Goal: Task Accomplishment & Management: Use online tool/utility

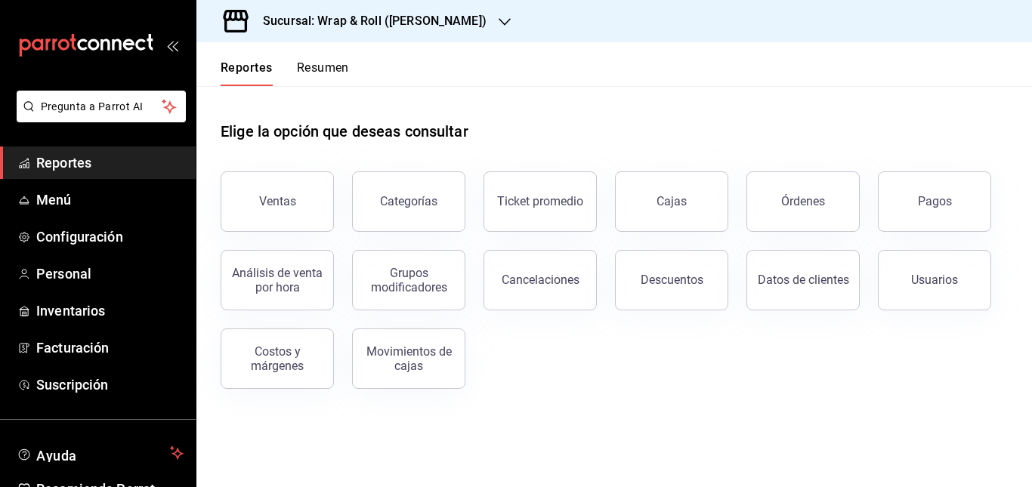
click at [456, 32] on div "Sucursal: Wrap & Roll ([PERSON_NAME])" at bounding box center [363, 21] width 308 height 42
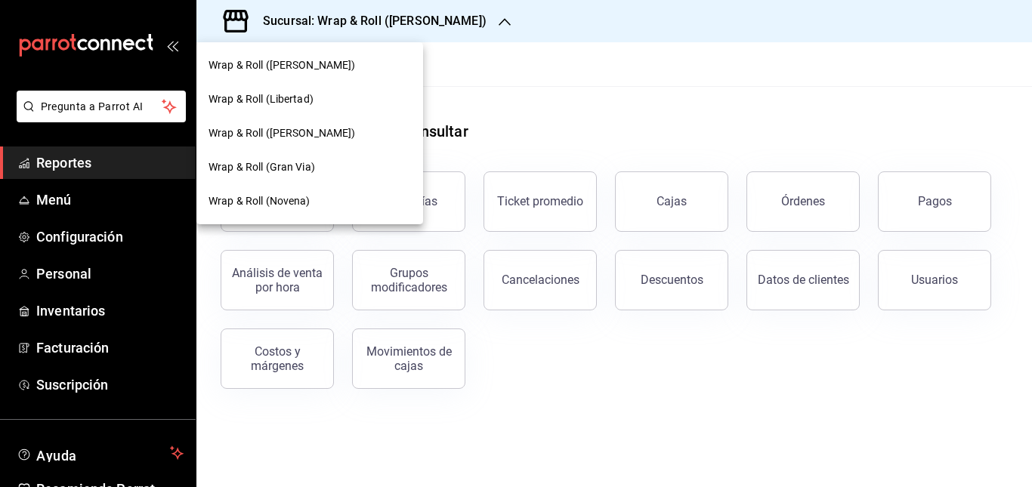
click at [328, 92] on div "Wrap & Roll (Libertad)" at bounding box center [310, 99] width 202 height 16
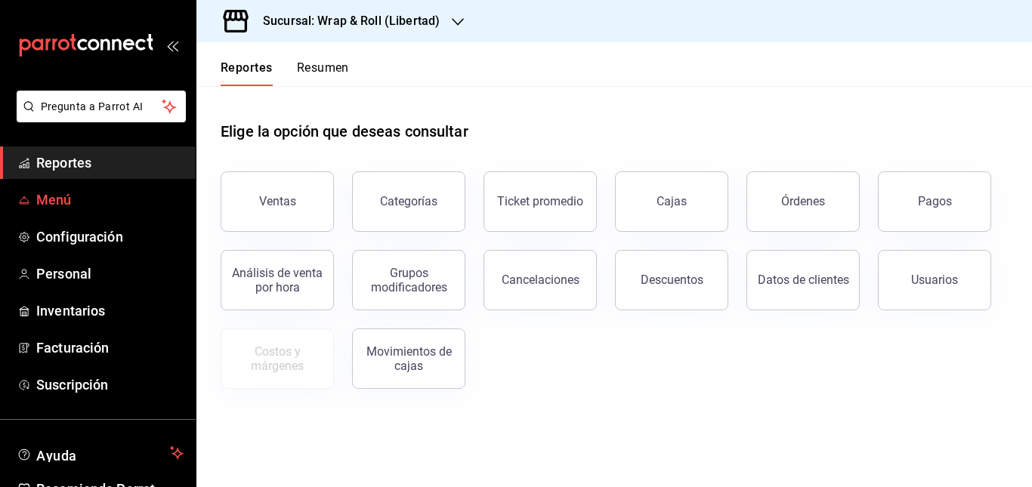
click at [63, 195] on span "Menú" at bounding box center [109, 200] width 147 height 20
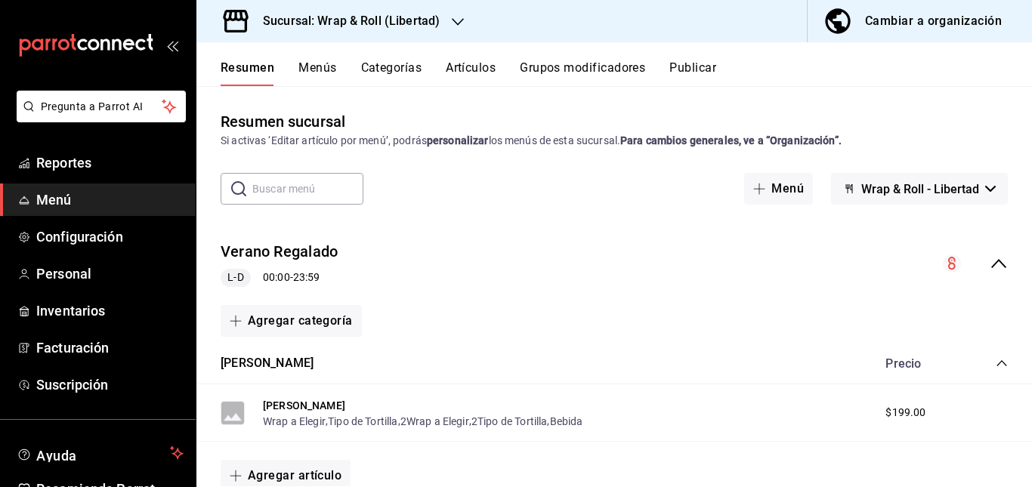
click at [478, 66] on button "Artículos" at bounding box center [471, 73] width 50 height 26
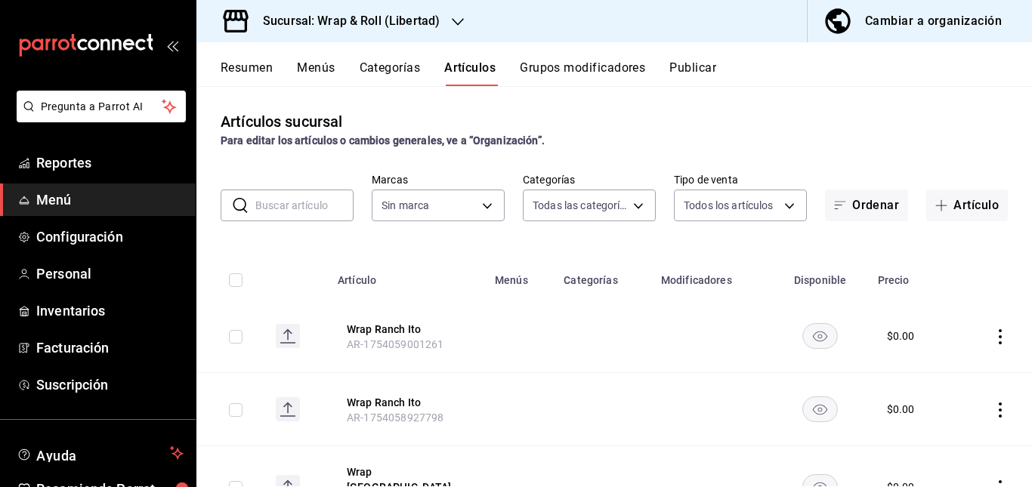
type input "40578402-6b35-4519-9e7e-9fee5bcdc766,a3f25aac-3ff3-4023-8f05-4806d624843a,cec57…"
type input "9bf5b2ec-f8eb-418d-ba41-49c6363ec2ef"
click at [308, 203] on input "text" at bounding box center [304, 205] width 98 height 30
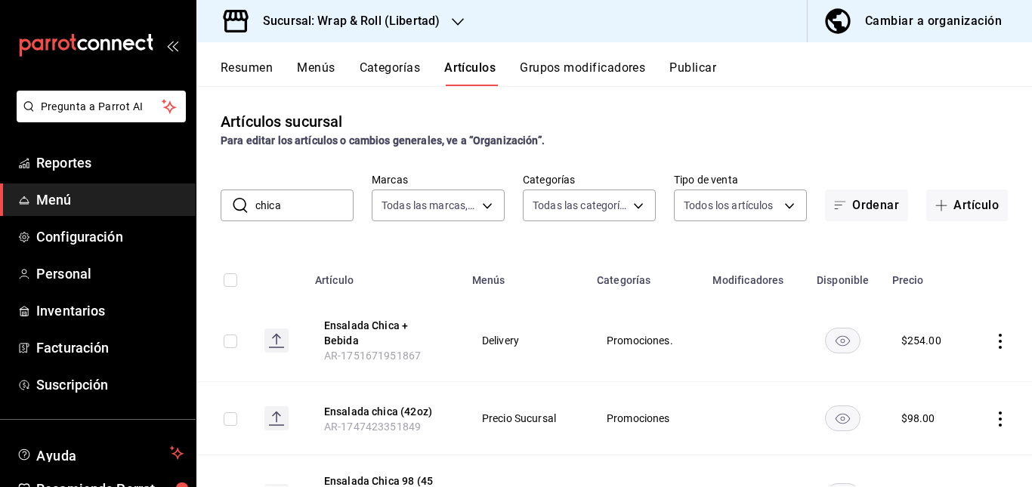
type input "chica"
drag, startPoint x: 329, startPoint y: 215, endPoint x: 592, endPoint y: 350, distance: 295.0
click at [592, 350] on td "Promociones." at bounding box center [646, 341] width 116 height 82
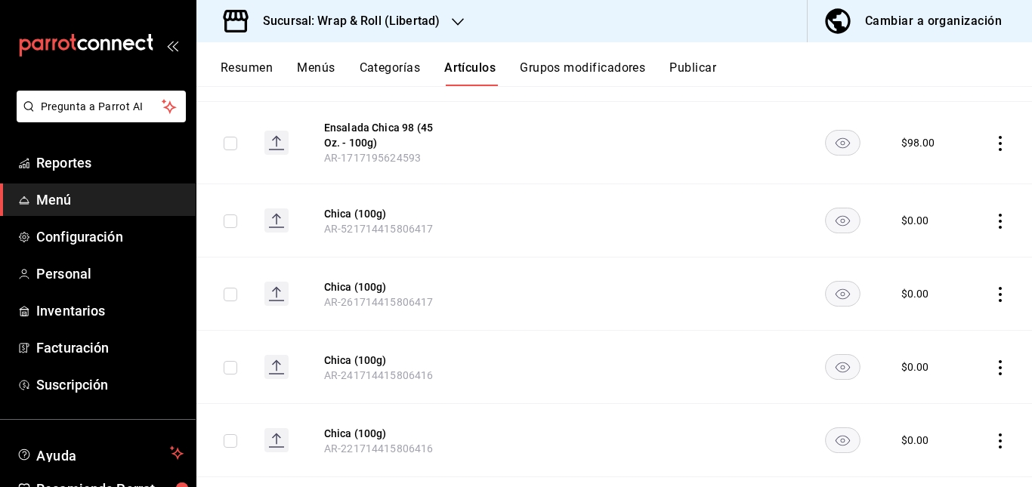
scroll to position [354, 0]
click at [833, 134] on rect "availability-product" at bounding box center [843, 142] width 35 height 25
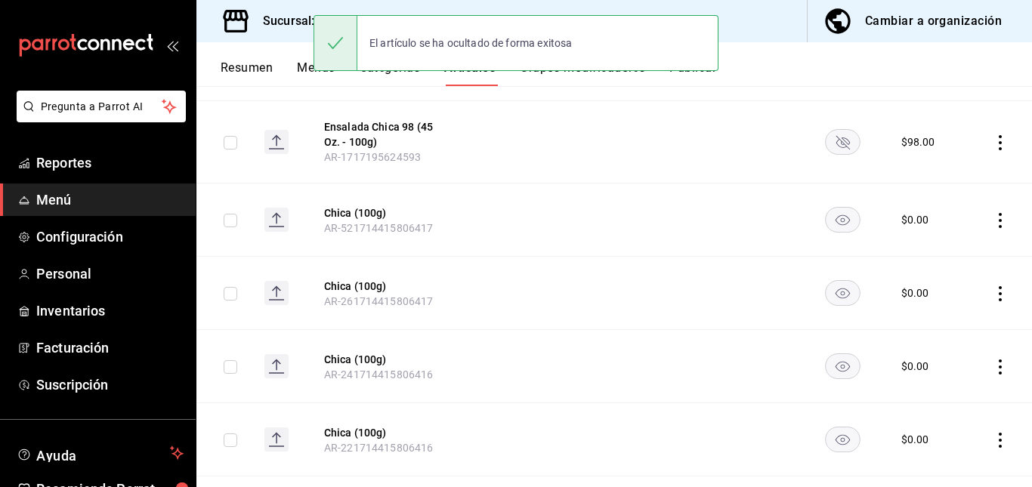
click at [827, 212] on rect "availability-product" at bounding box center [843, 220] width 35 height 25
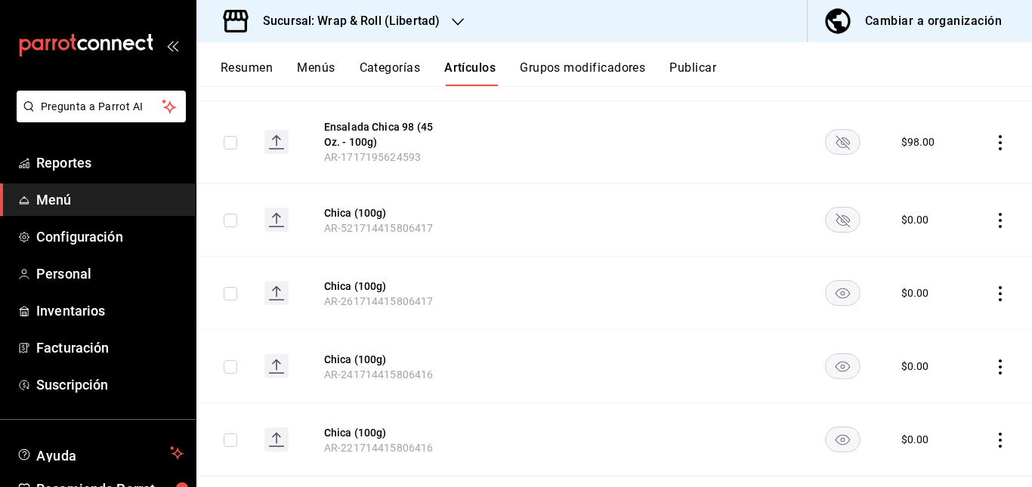
drag, startPoint x: 836, startPoint y: 280, endPoint x: 832, endPoint y: 355, distance: 74.9
click at [832, 355] on tbody "Ensalada Chica + Bebida AR-1751671951867 Delivery Promociones. $ 254.00 Ensalad…" at bounding box center [614, 248] width 836 height 604
click at [832, 355] on rect "availability-product" at bounding box center [843, 366] width 35 height 25
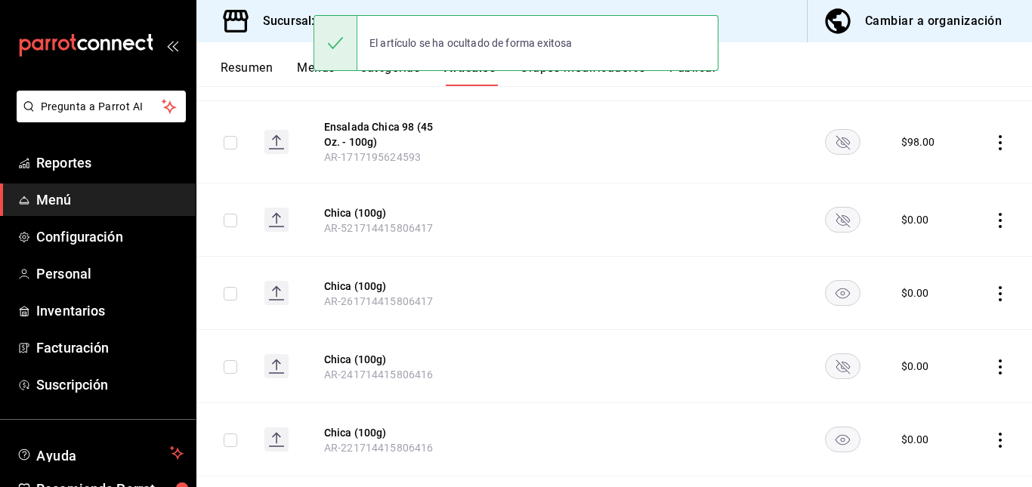
click at [832, 282] on rect "availability-product" at bounding box center [843, 293] width 35 height 25
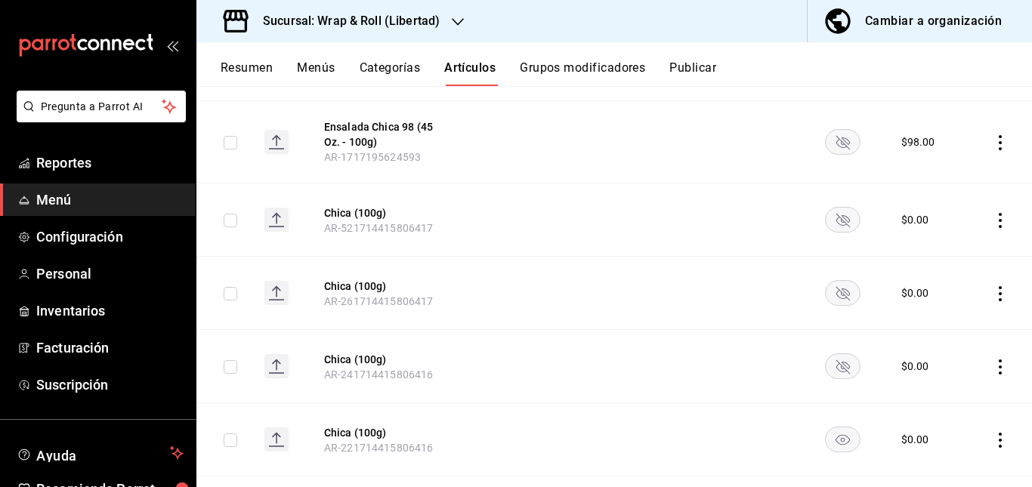
click at [834, 434] on rect "availability-product" at bounding box center [843, 440] width 35 height 25
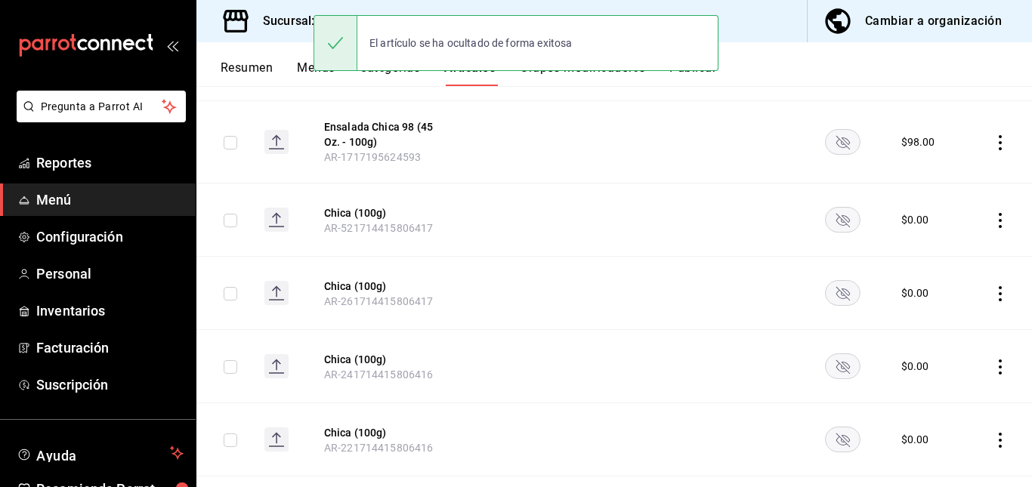
scroll to position [444, 0]
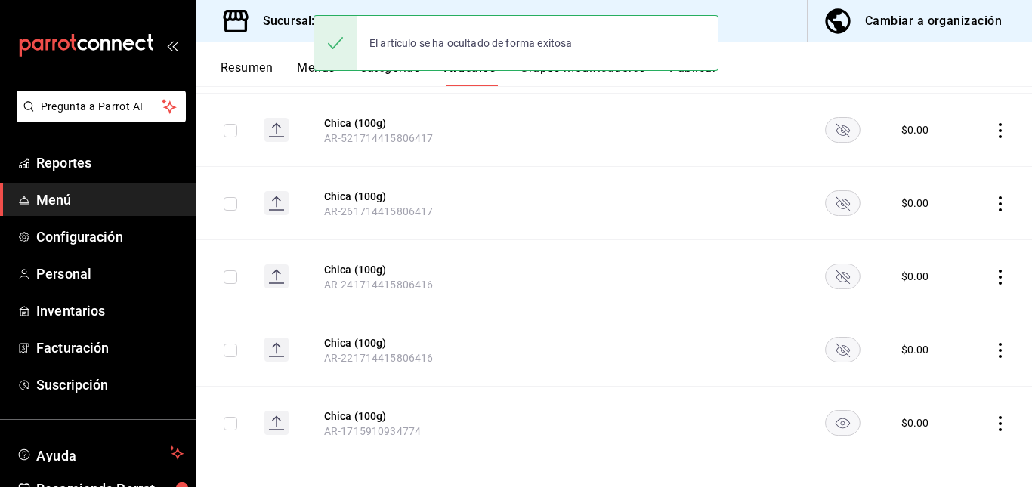
click at [835, 420] on rect "availability-product" at bounding box center [843, 423] width 35 height 25
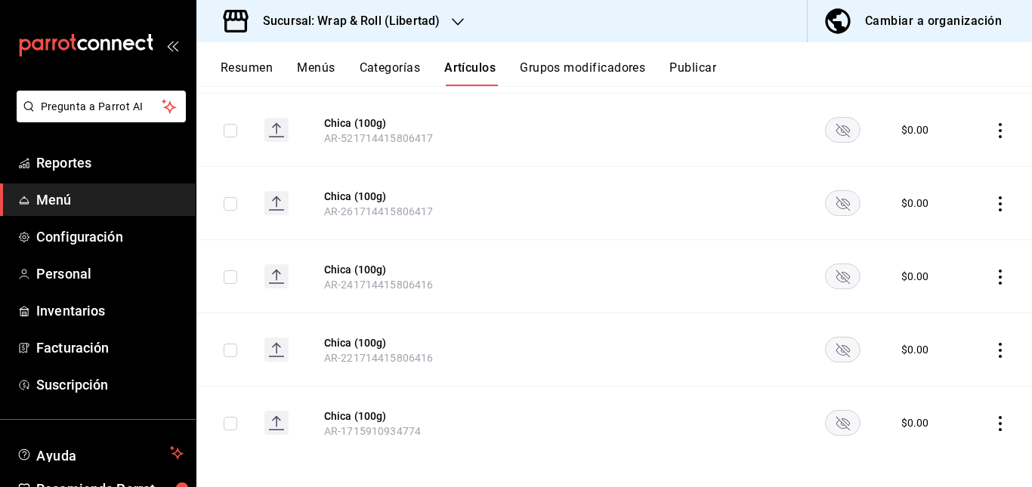
scroll to position [0, 0]
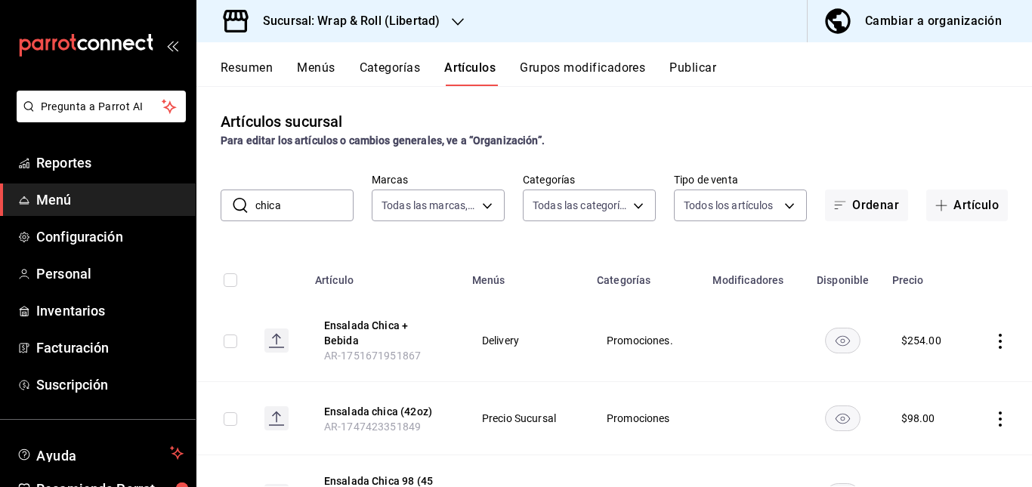
click at [698, 67] on button "Publicar" at bounding box center [692, 73] width 47 height 26
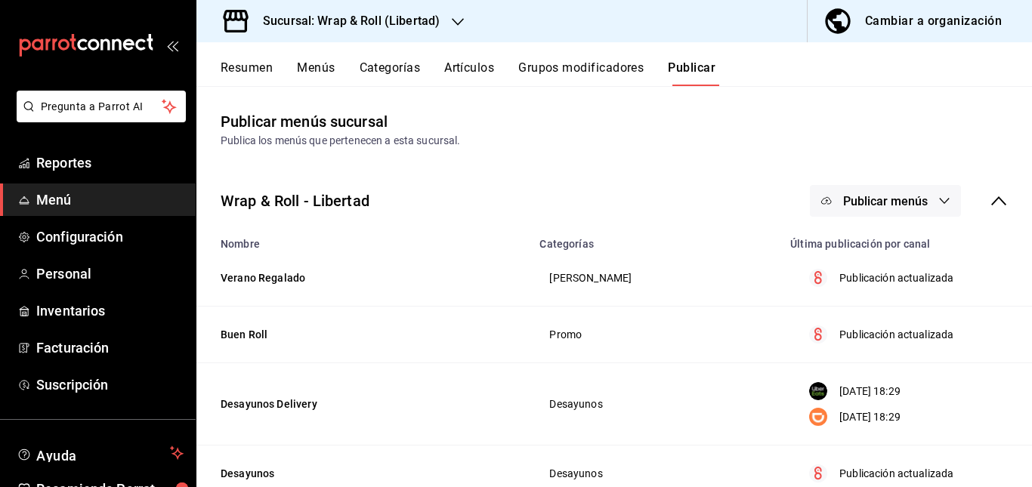
click at [890, 200] on span "Publicar menús" at bounding box center [885, 201] width 85 height 14
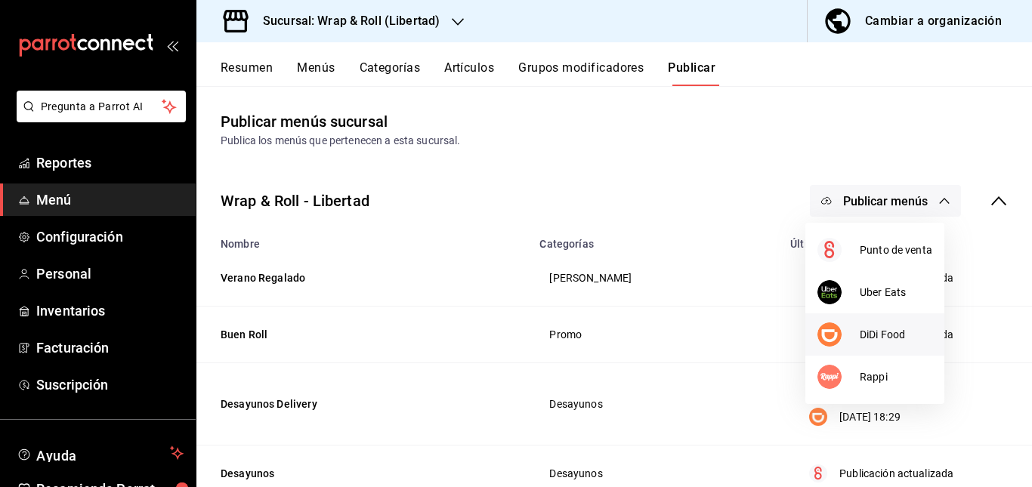
click at [873, 315] on li "DiDi Food" at bounding box center [874, 335] width 139 height 42
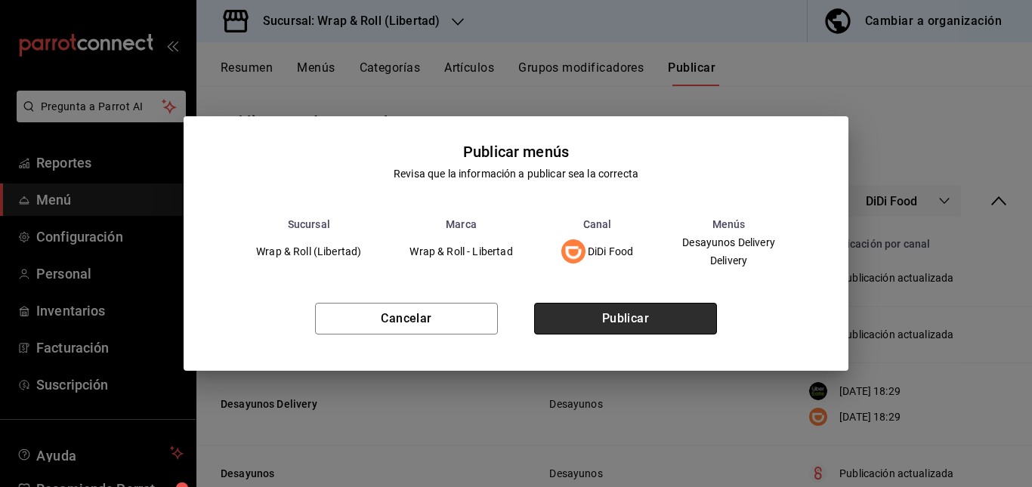
click at [658, 307] on button "Publicar" at bounding box center [625, 319] width 183 height 32
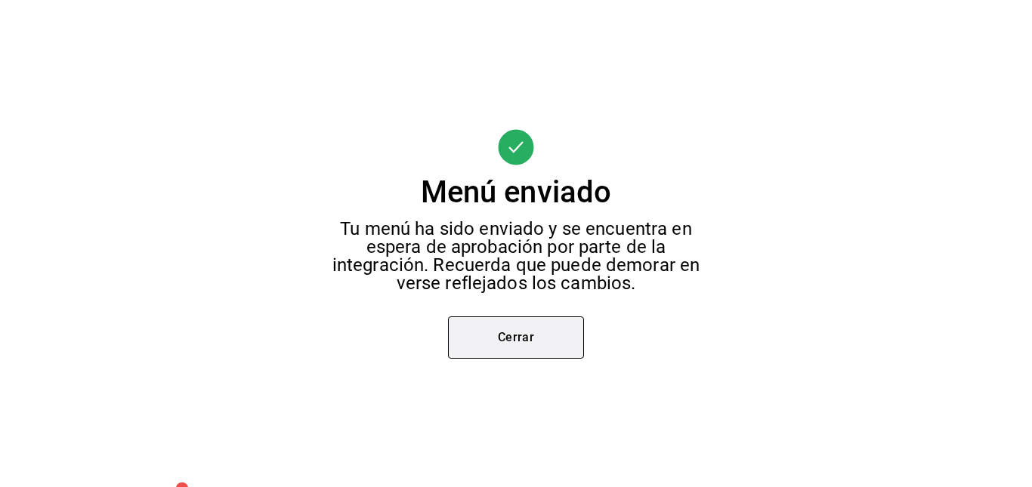
click at [502, 339] on button "Cerrar" at bounding box center [516, 338] width 136 height 42
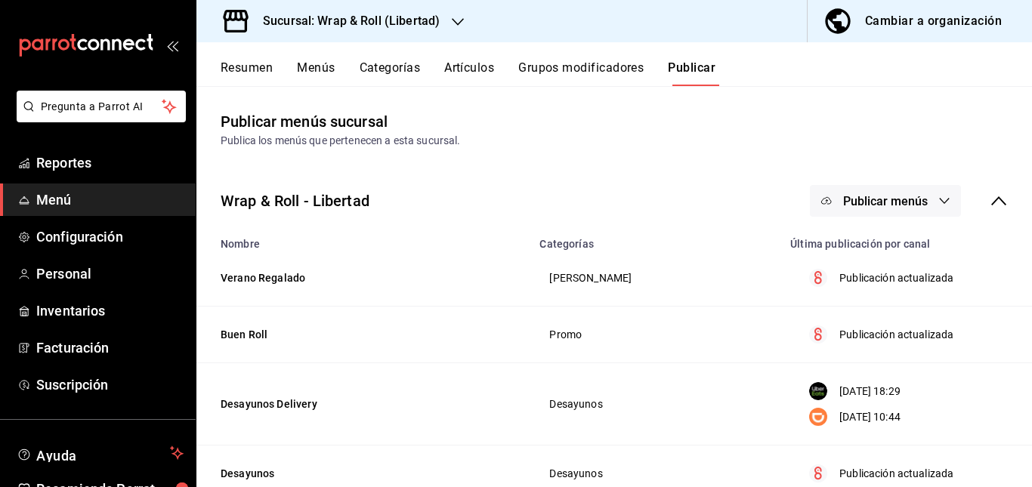
click at [897, 199] on span "Publicar menús" at bounding box center [885, 201] width 85 height 14
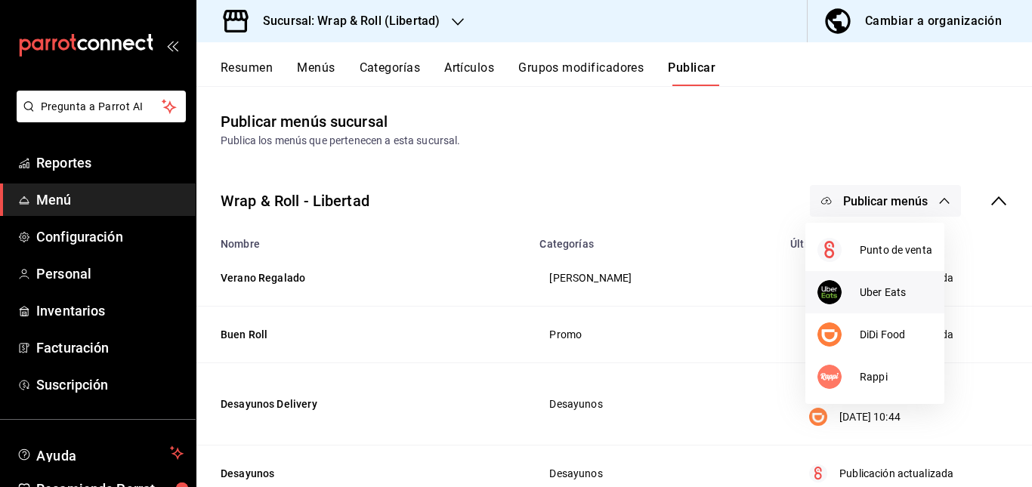
click at [878, 303] on li "Uber Eats" at bounding box center [874, 292] width 139 height 42
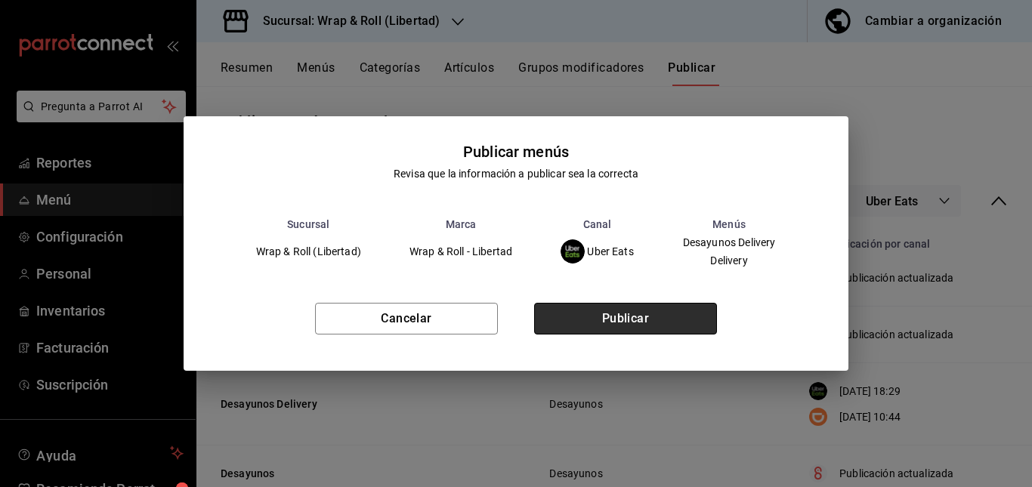
click at [634, 309] on button "Publicar" at bounding box center [625, 319] width 183 height 32
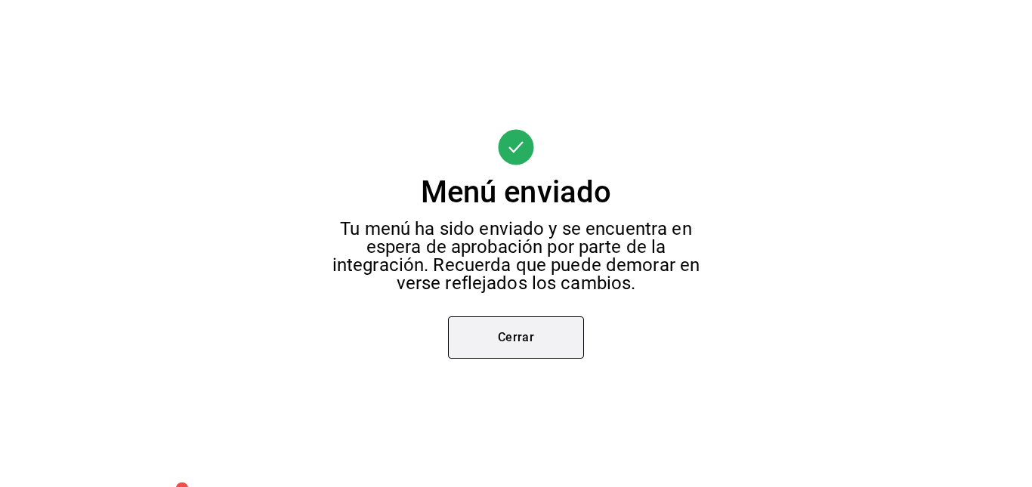
click at [515, 334] on button "Cerrar" at bounding box center [516, 338] width 136 height 42
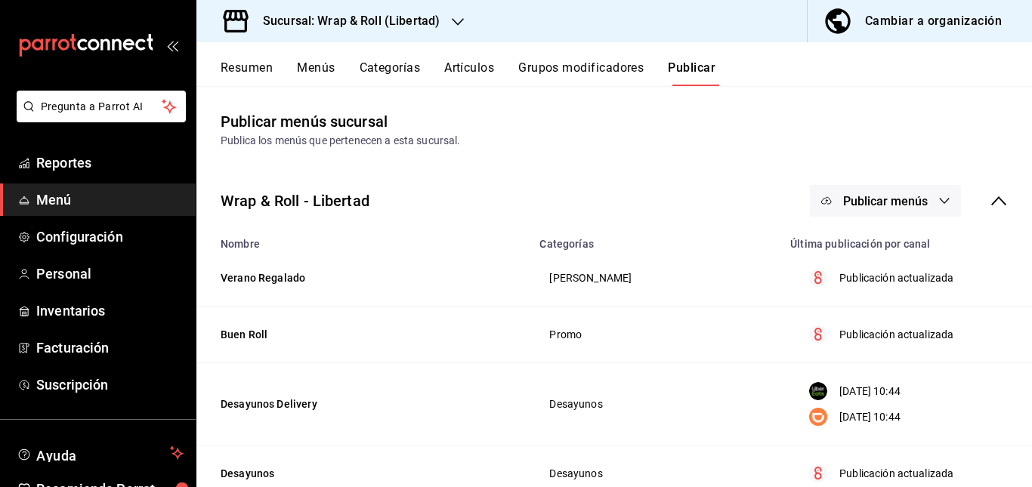
click at [898, 203] on span "Publicar menús" at bounding box center [885, 201] width 85 height 14
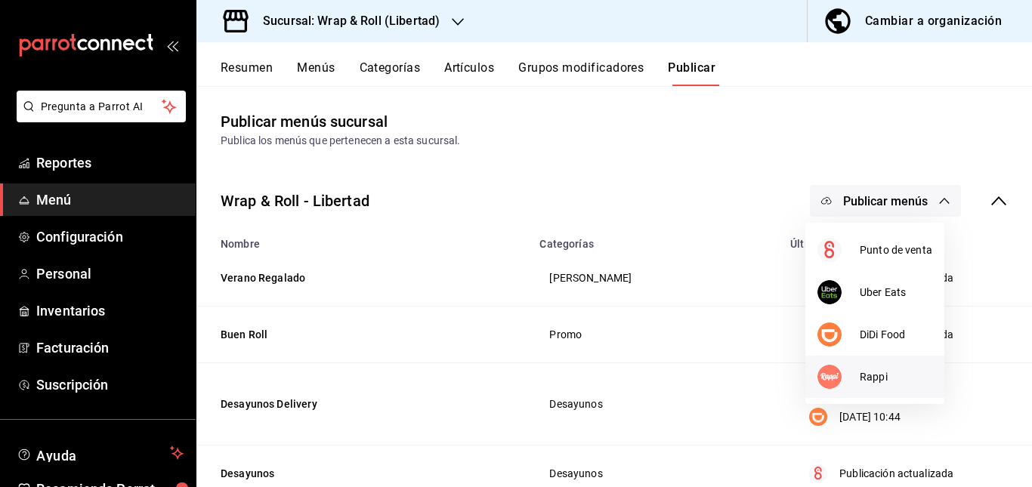
click at [863, 384] on span "Rappi" at bounding box center [896, 377] width 73 height 16
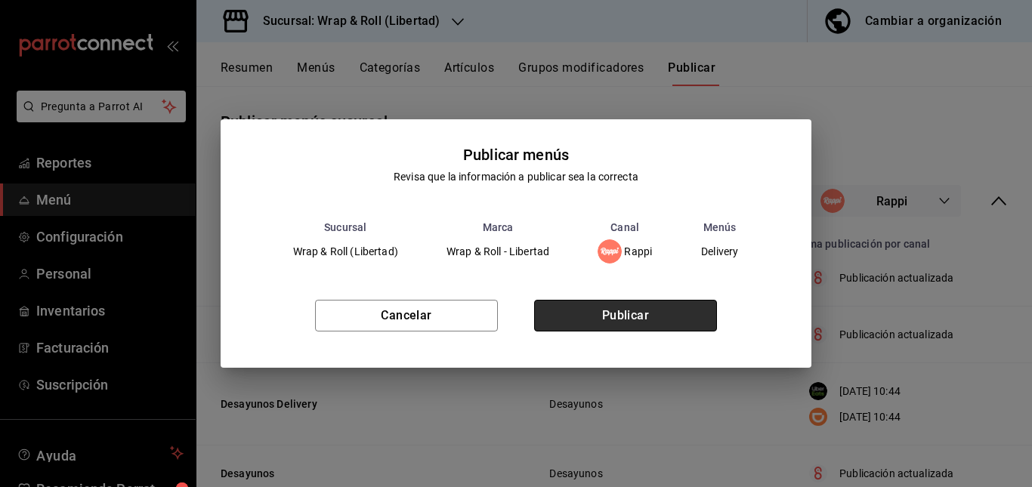
click at [681, 317] on button "Publicar" at bounding box center [625, 316] width 183 height 32
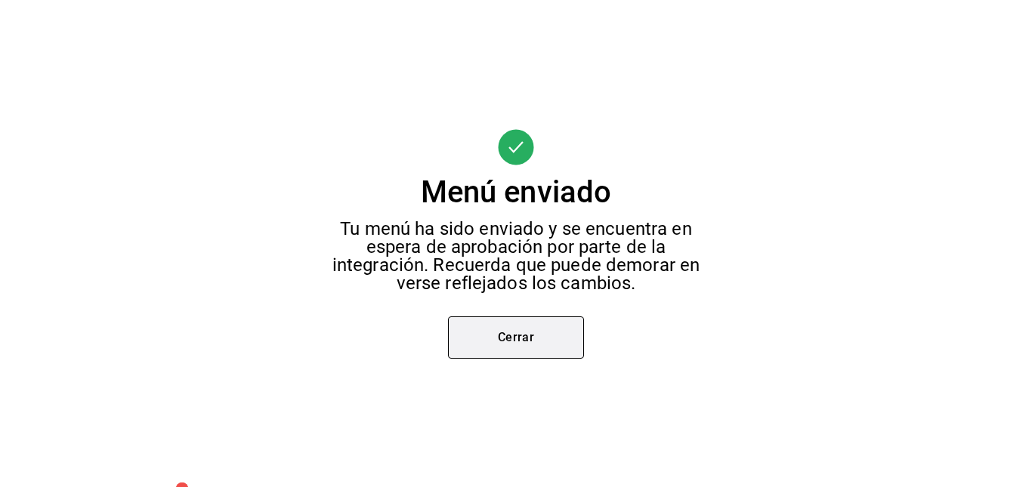
click at [521, 351] on button "Cerrar" at bounding box center [516, 338] width 136 height 42
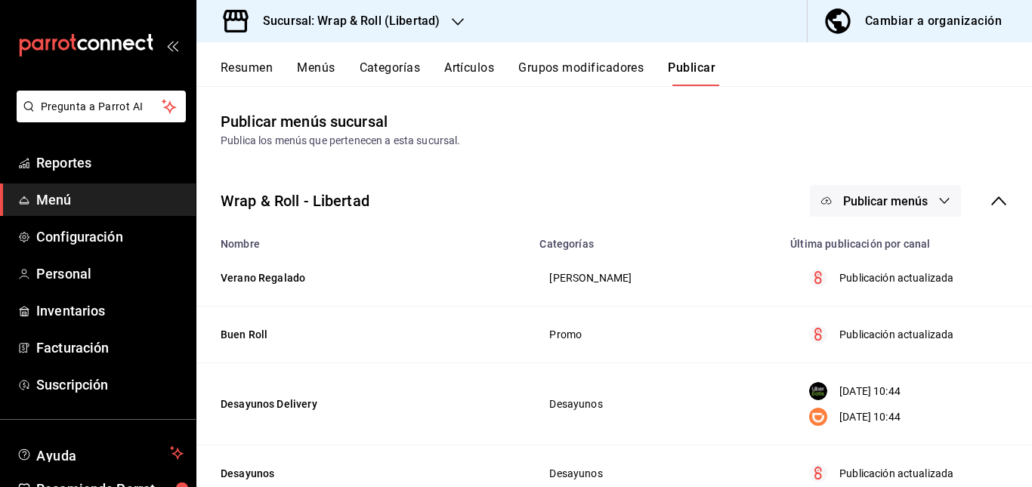
click at [237, 55] on div "Resumen Menús Categorías Artículos Grupos modificadores Publicar" at bounding box center [614, 64] width 836 height 44
click at [250, 72] on button "Resumen" at bounding box center [247, 73] width 52 height 26
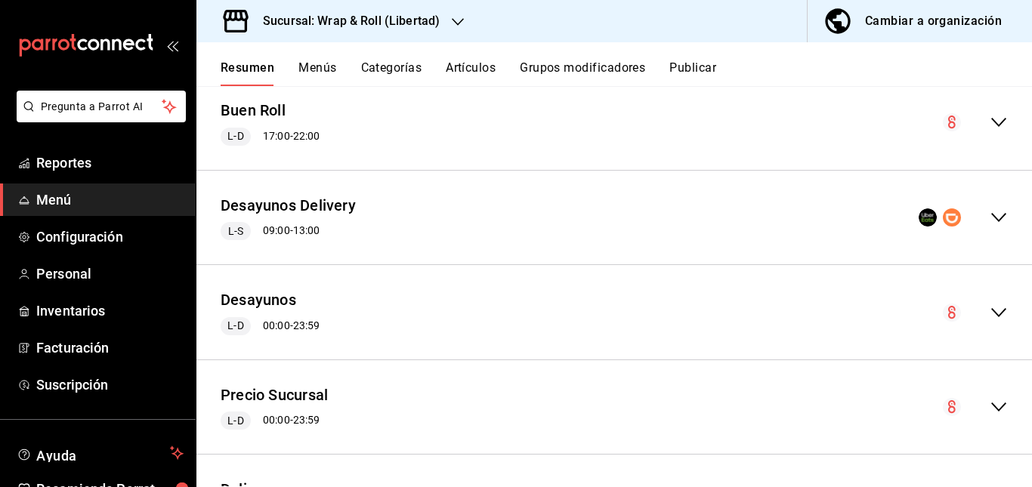
scroll to position [565, 0]
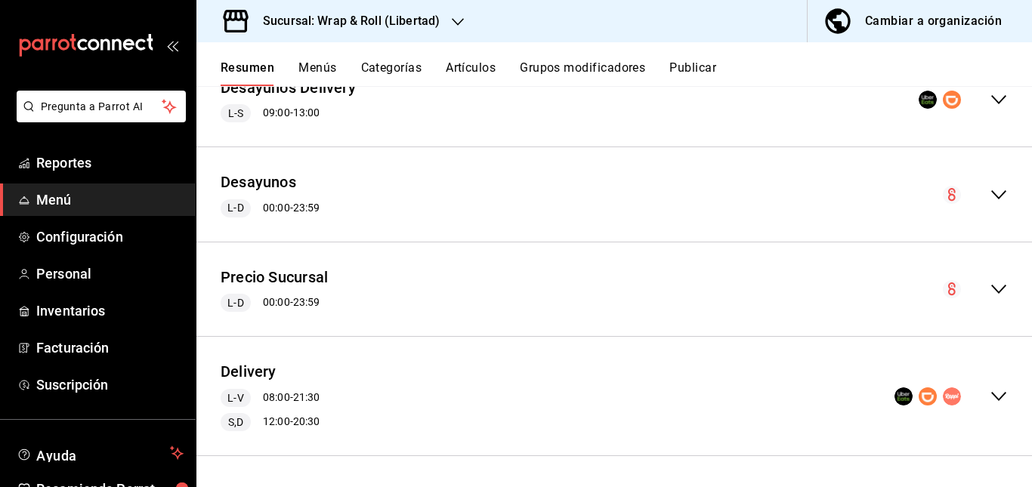
click at [418, 433] on div "Delivery L-V 08:00 - 21:30 S,D 12:00 - 20:30" at bounding box center [614, 396] width 836 height 94
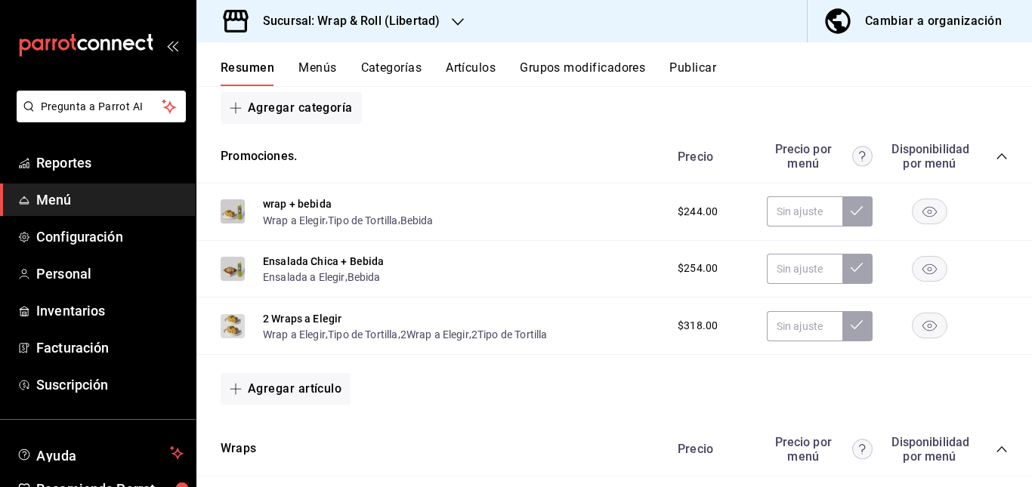
scroll to position [922, 0]
click at [919, 267] on rect "button" at bounding box center [930, 269] width 35 height 25
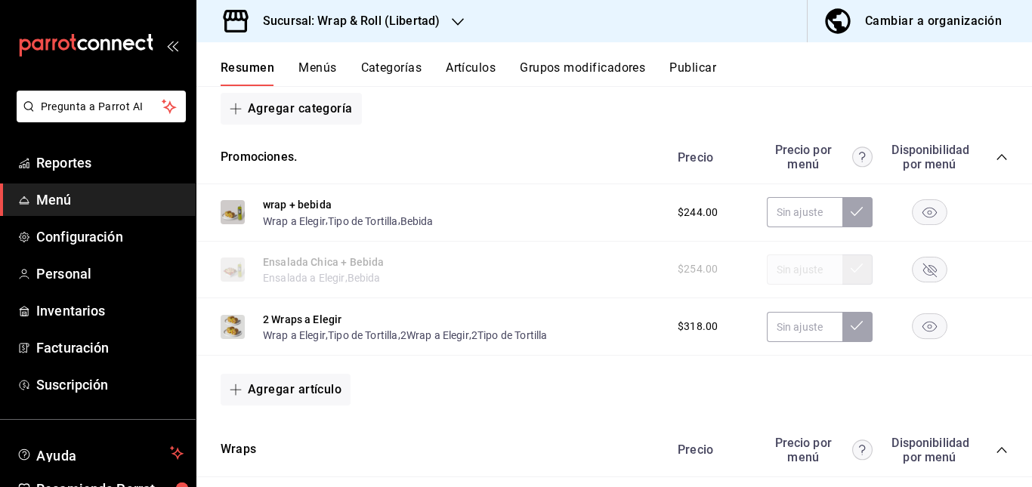
scroll to position [910, 0]
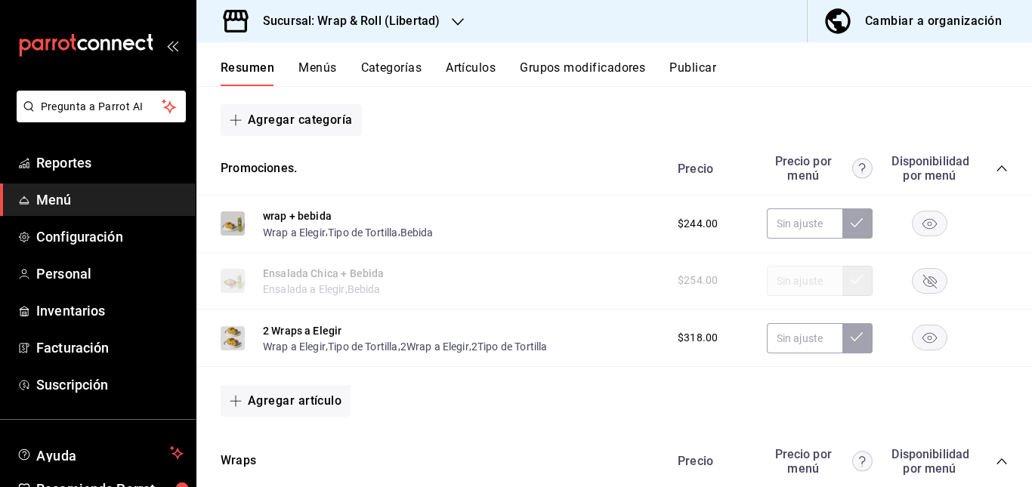
click at [699, 70] on button "Publicar" at bounding box center [692, 73] width 47 height 26
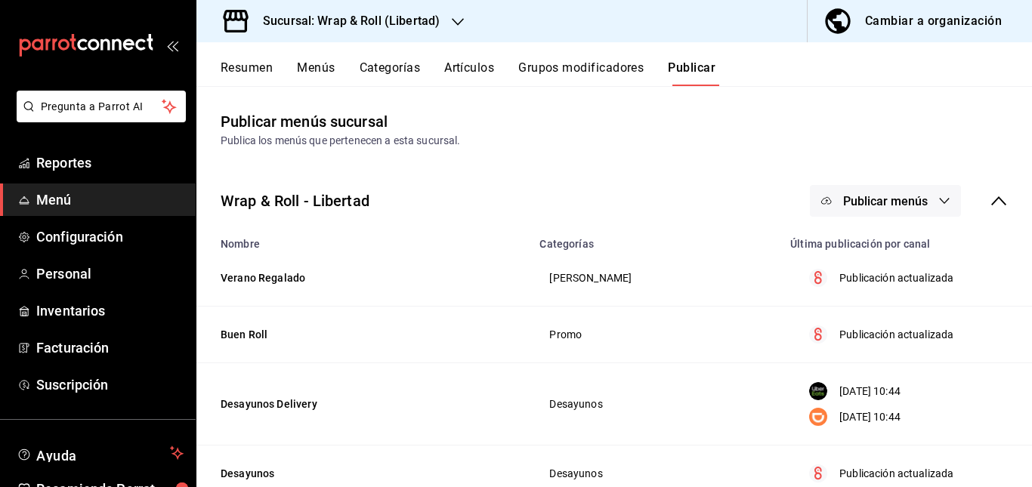
click at [258, 62] on button "Resumen" at bounding box center [247, 73] width 52 height 26
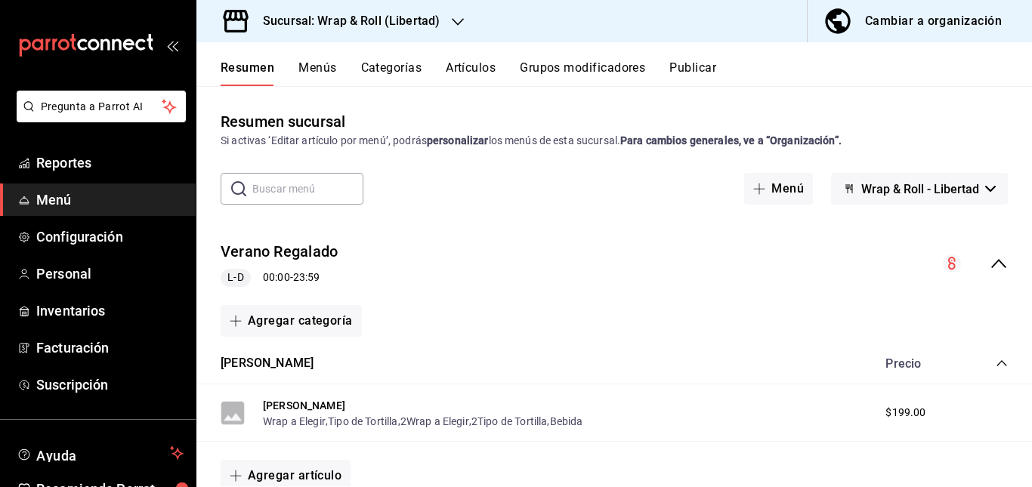
click at [556, 267] on div "Verano Regalado L-D 00:00 - 23:59" at bounding box center [614, 264] width 836 height 70
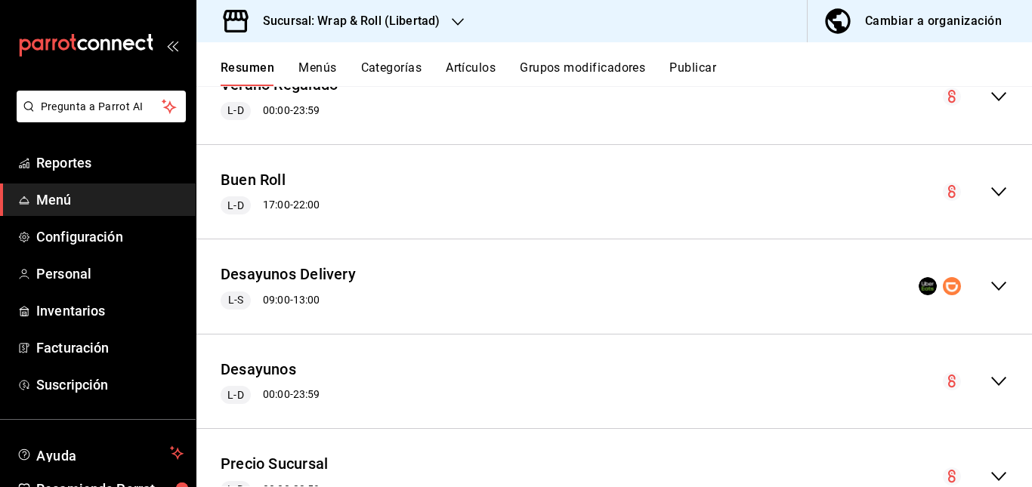
scroll to position [354, 0]
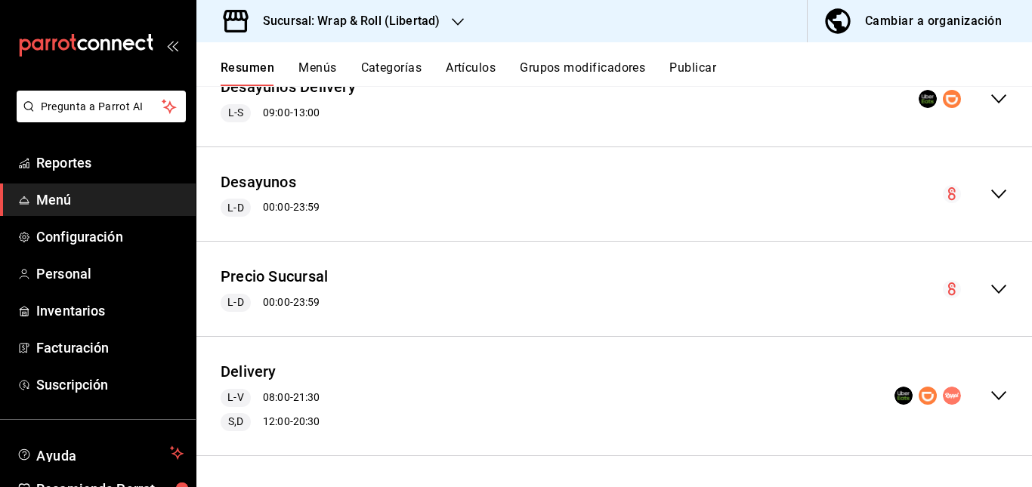
click at [465, 413] on div "Delivery L-V 08:00 - 21:30 S,D 12:00 - 20:30" at bounding box center [614, 396] width 836 height 94
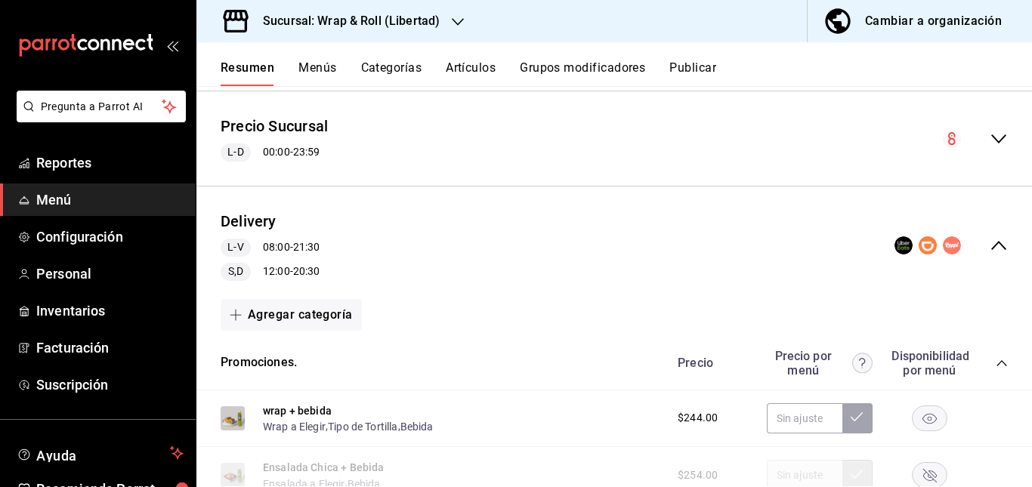
scroll to position [504, 0]
click at [685, 67] on button "Publicar" at bounding box center [692, 73] width 47 height 26
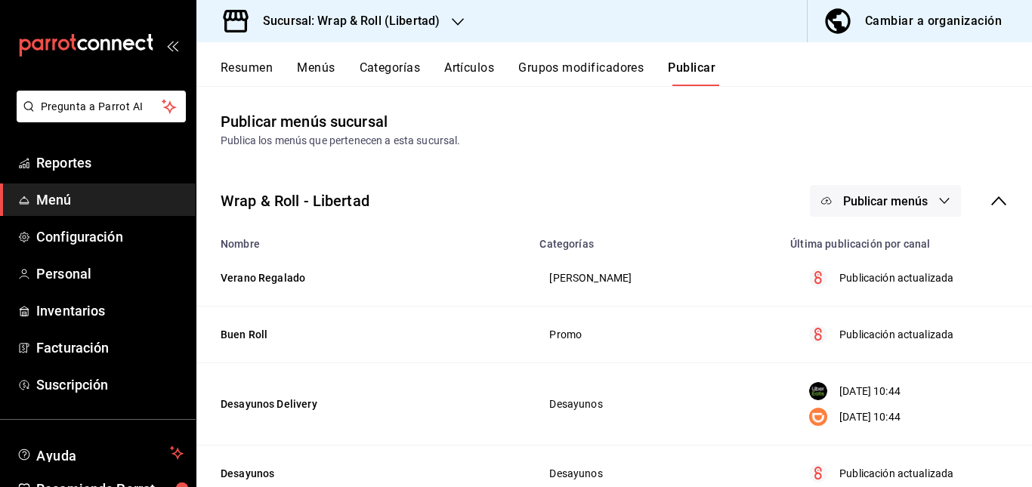
click at [922, 199] on button "Publicar menús" at bounding box center [885, 201] width 151 height 32
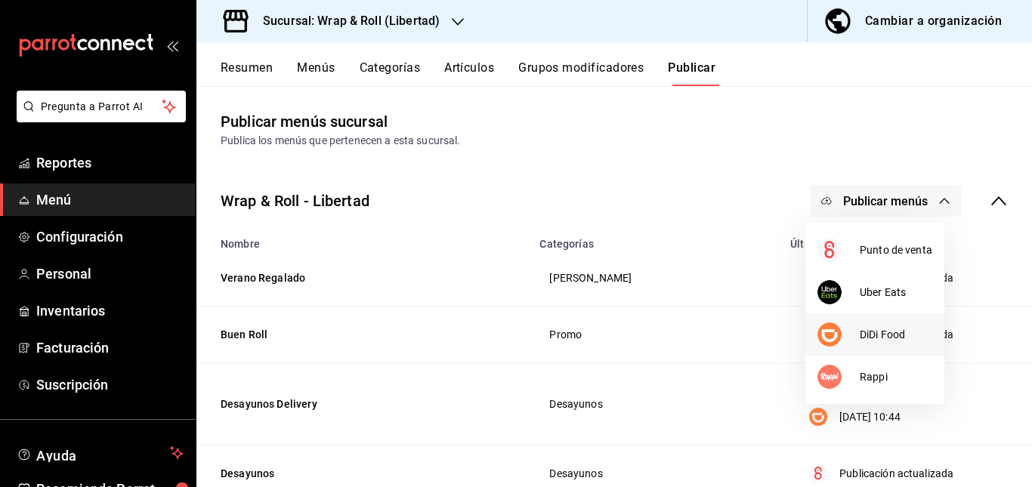
click at [857, 327] on div at bounding box center [838, 335] width 42 height 24
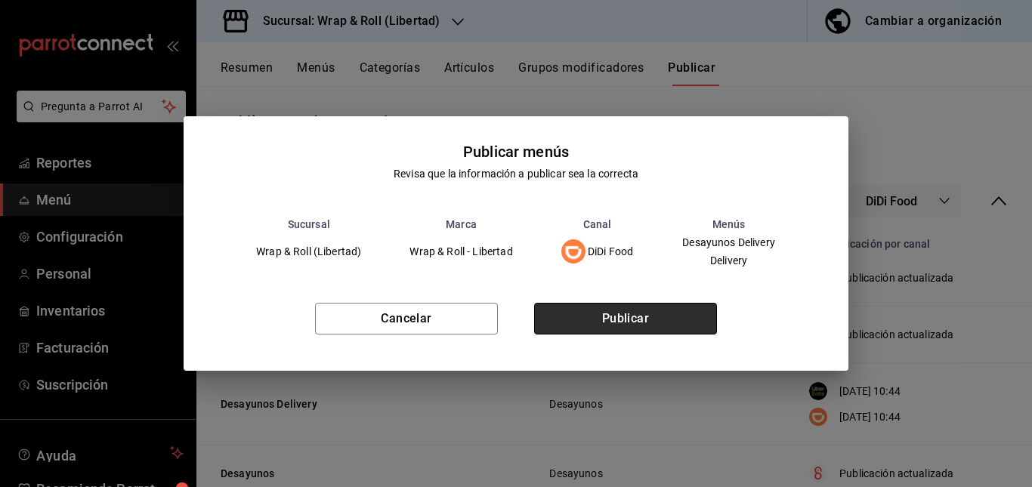
click at [661, 331] on button "Publicar" at bounding box center [625, 319] width 183 height 32
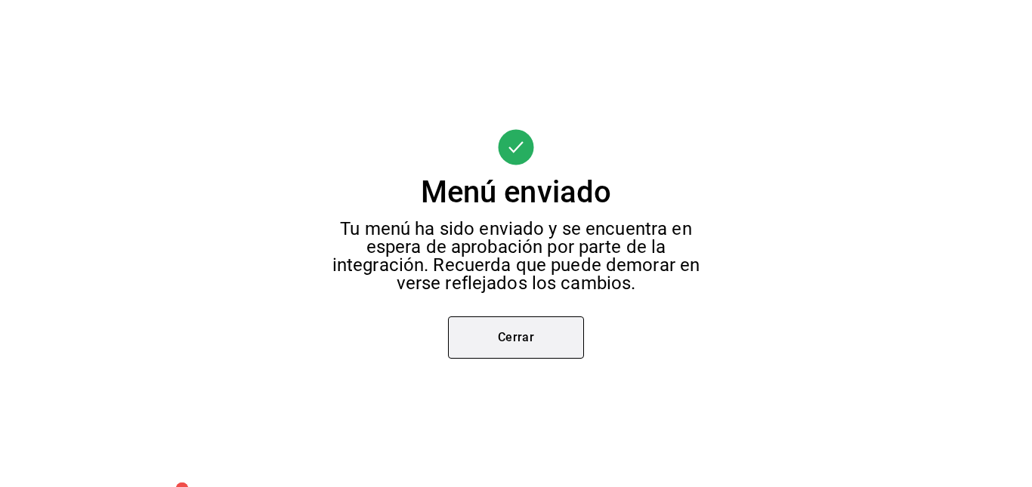
click at [524, 351] on button "Cerrar" at bounding box center [516, 338] width 136 height 42
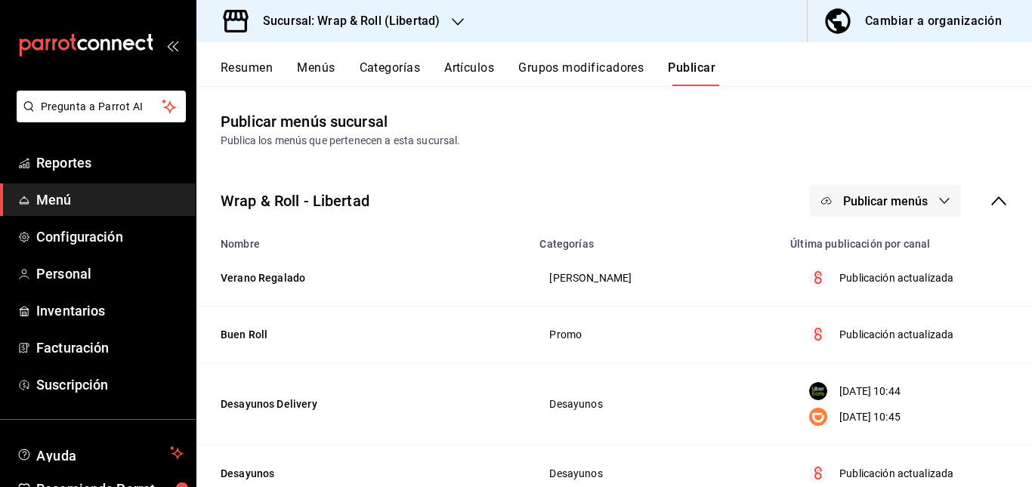
click at [921, 189] on button "Publicar menús" at bounding box center [885, 201] width 151 height 32
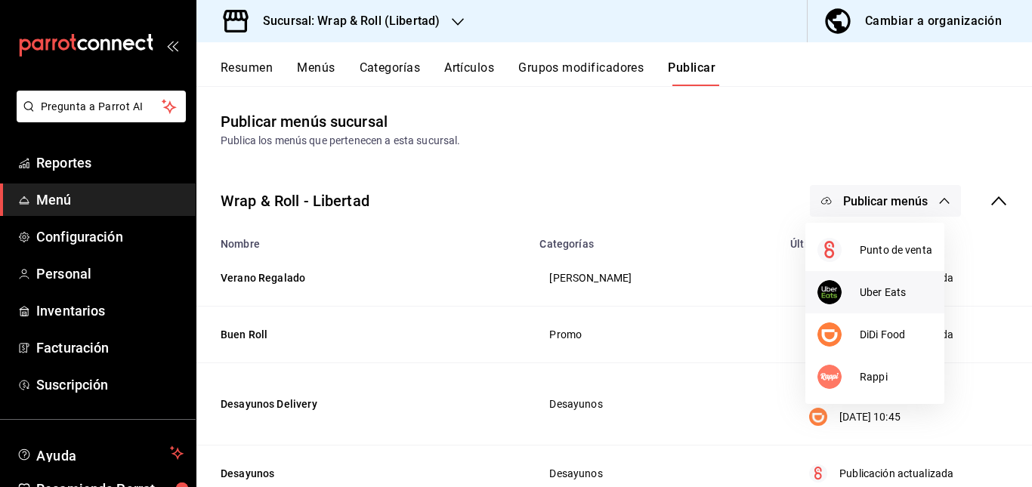
click at [867, 305] on li "Uber Eats" at bounding box center [874, 292] width 139 height 42
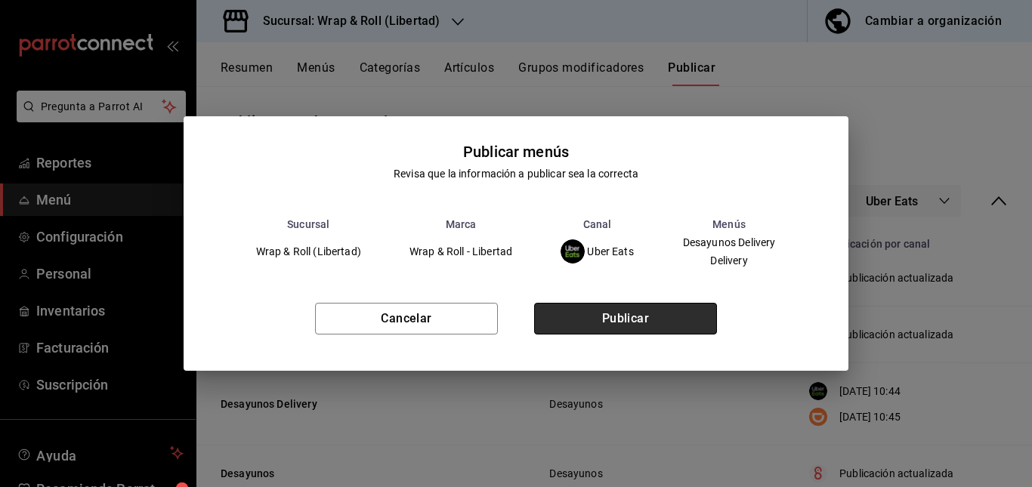
click at [678, 317] on button "Publicar" at bounding box center [625, 319] width 183 height 32
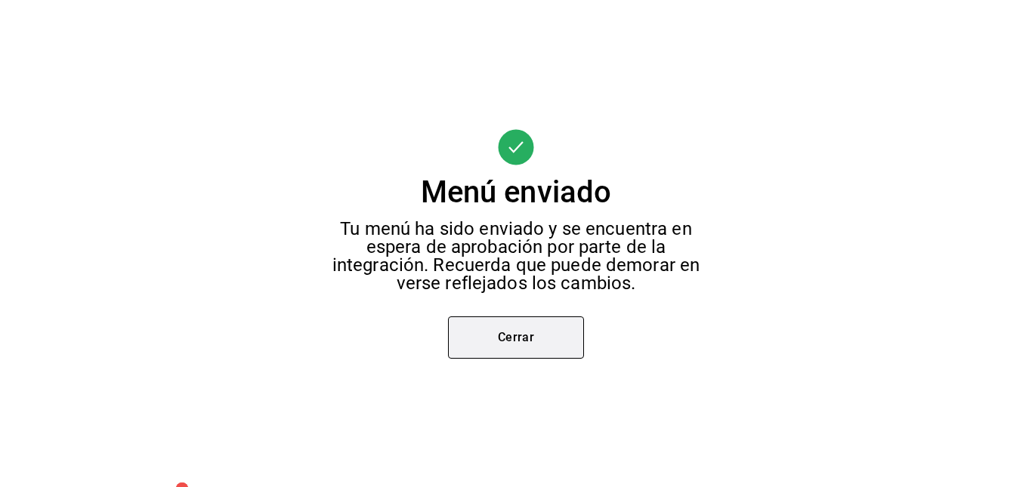
click at [564, 344] on button "Cerrar" at bounding box center [516, 338] width 136 height 42
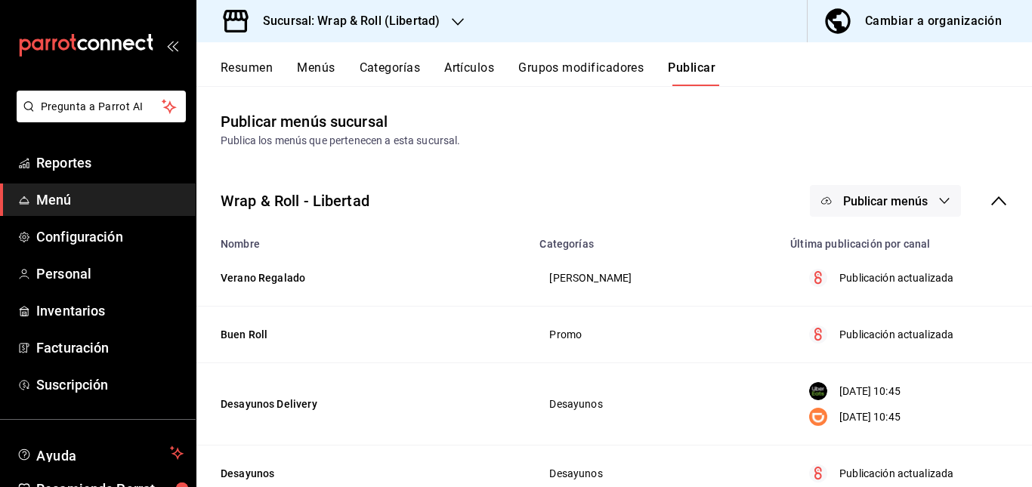
click at [888, 188] on button "Publicar menús" at bounding box center [885, 201] width 151 height 32
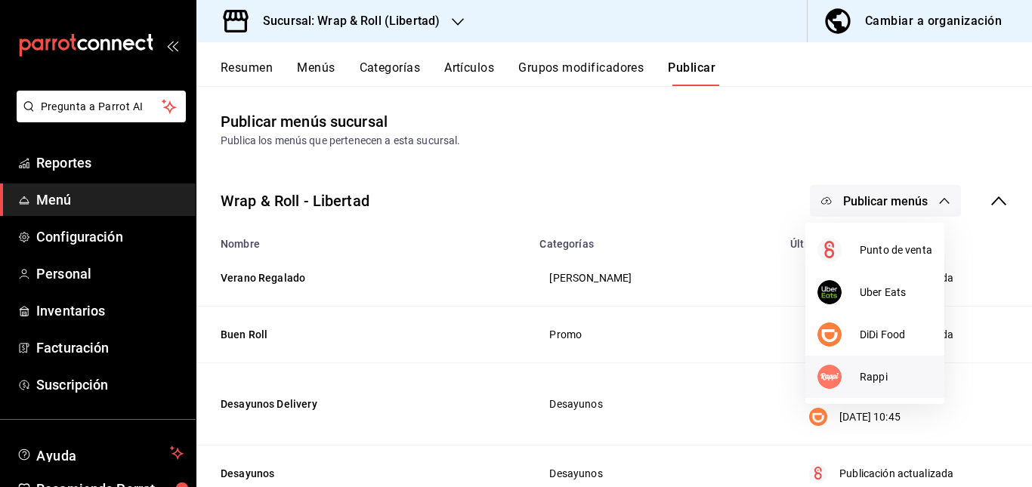
click at [851, 359] on li "Rappi" at bounding box center [874, 377] width 139 height 42
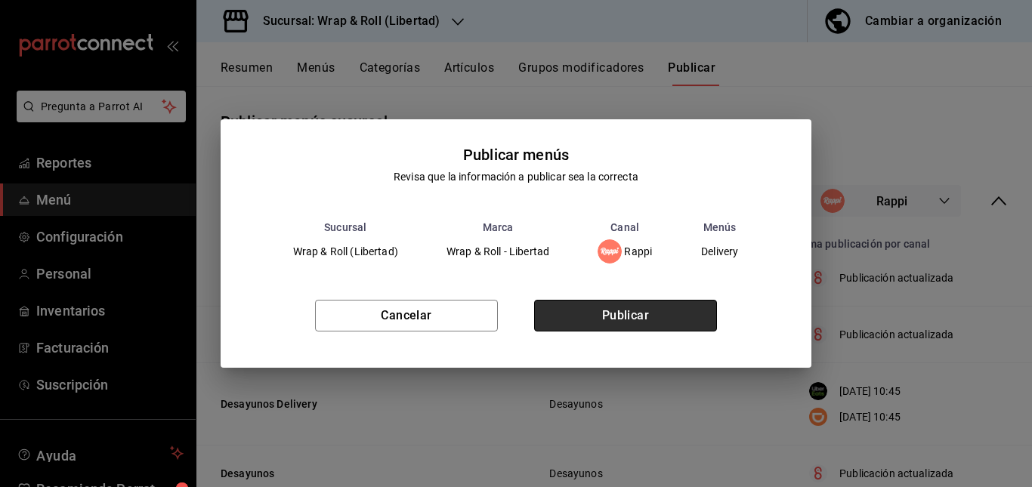
click at [626, 321] on button "Publicar" at bounding box center [625, 316] width 183 height 32
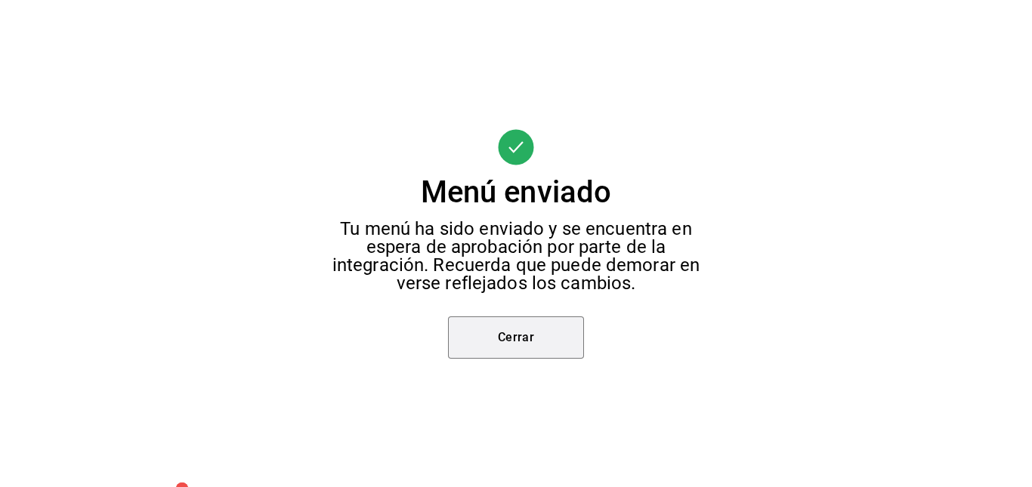
click at [526, 348] on button "Cerrar" at bounding box center [516, 338] width 136 height 42
